Goal: Find contact information: Find contact information

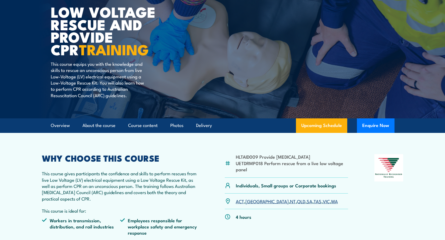
scroll to position [81, 0]
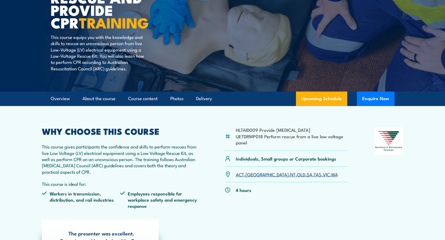
click at [307, 173] on link "SA" at bounding box center [310, 174] width 6 height 6
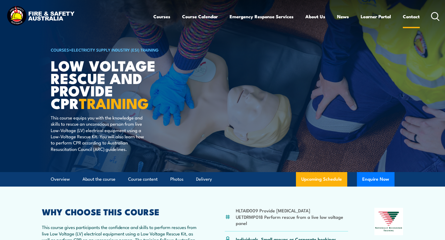
click at [414, 15] on link "Contact" at bounding box center [411, 16] width 17 height 14
